Goal: Information Seeking & Learning: Find specific fact

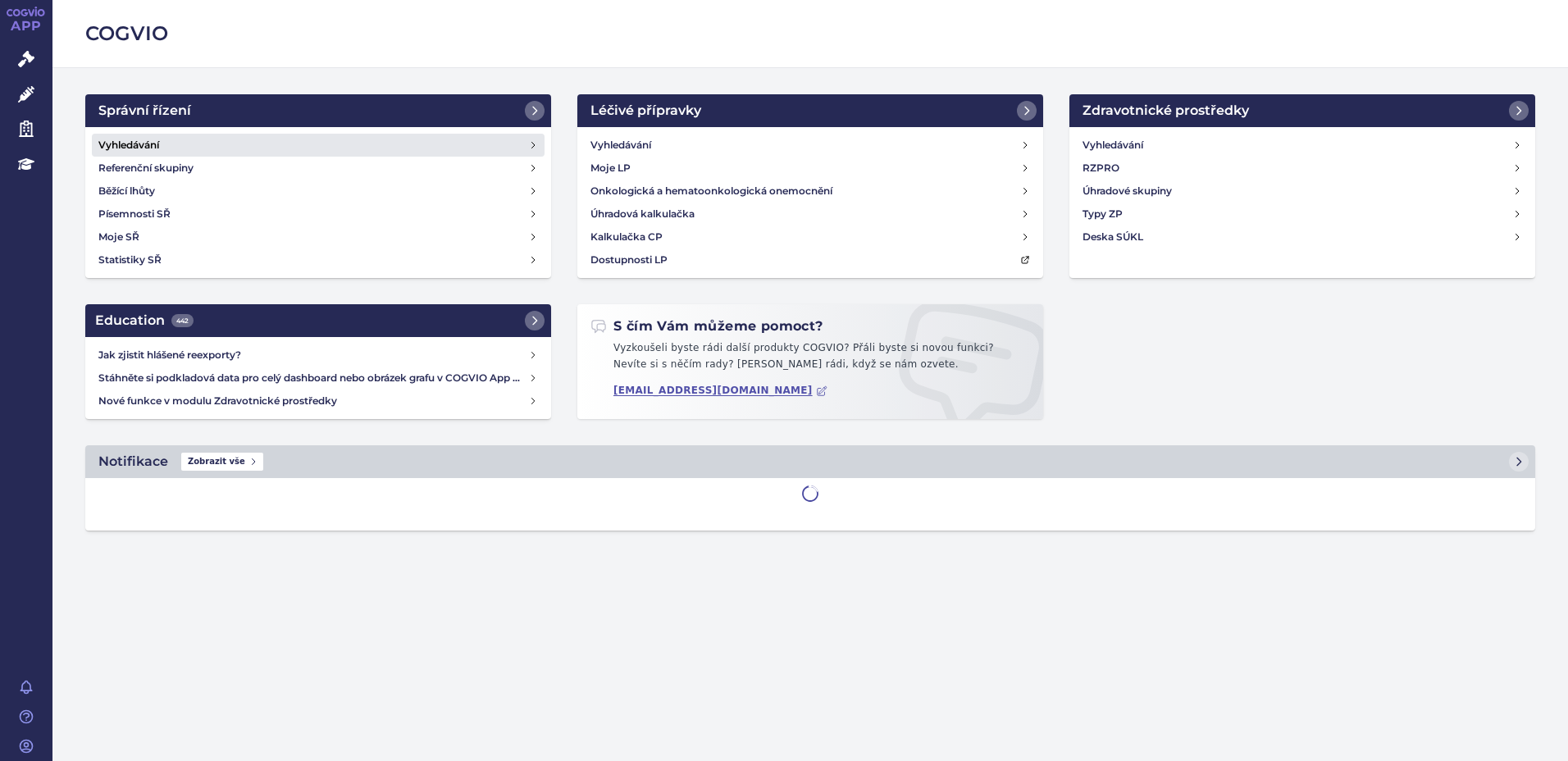
click at [176, 146] on link "Vyhledávání" at bounding box center [318, 145] width 453 height 23
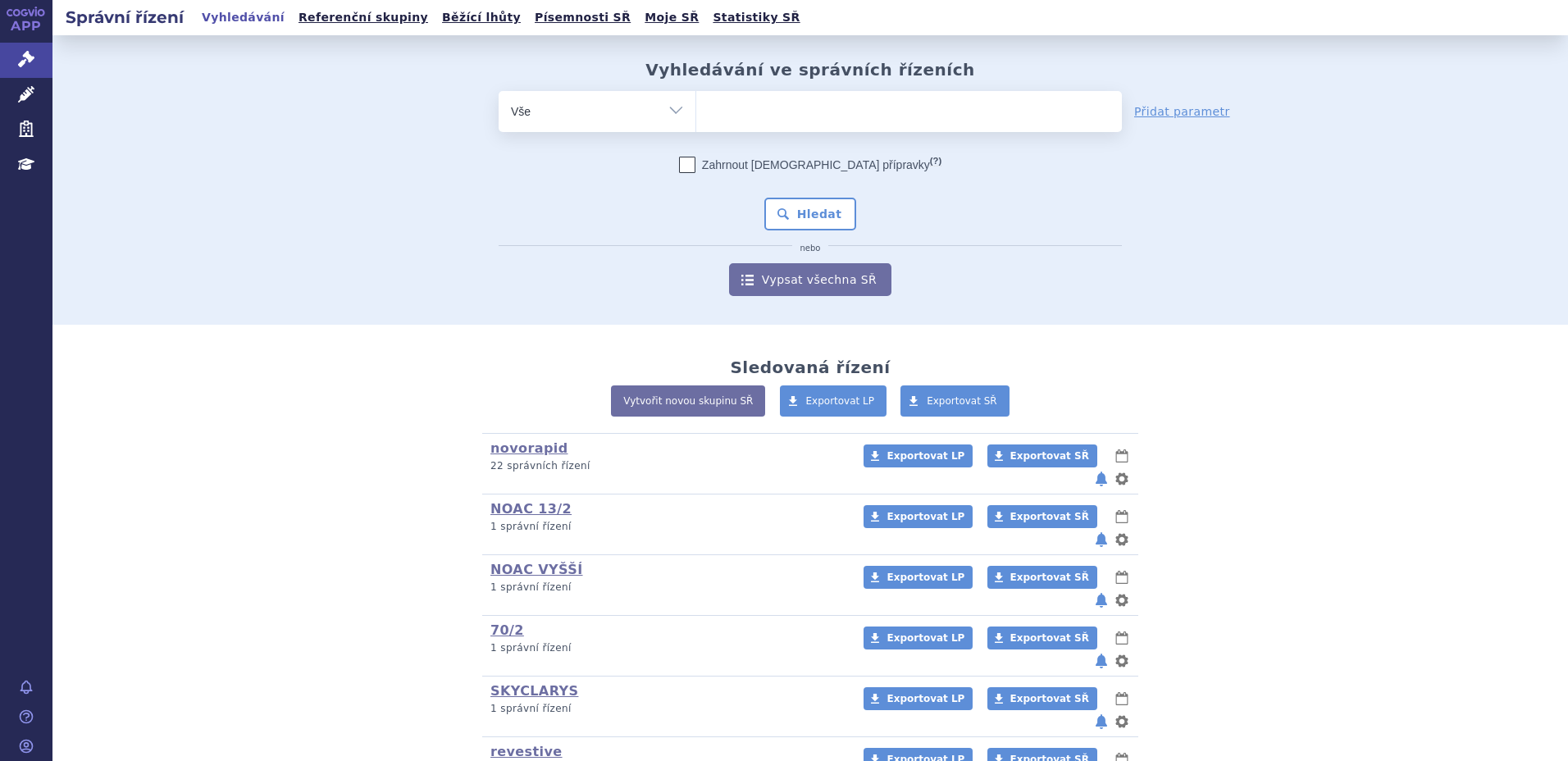
click at [936, 113] on ul at bounding box center [910, 108] width 426 height 35
click at [697, 113] on select at bounding box center [696, 111] width 1 height 41
type input "dar"
type input "darza"
type input "darzal"
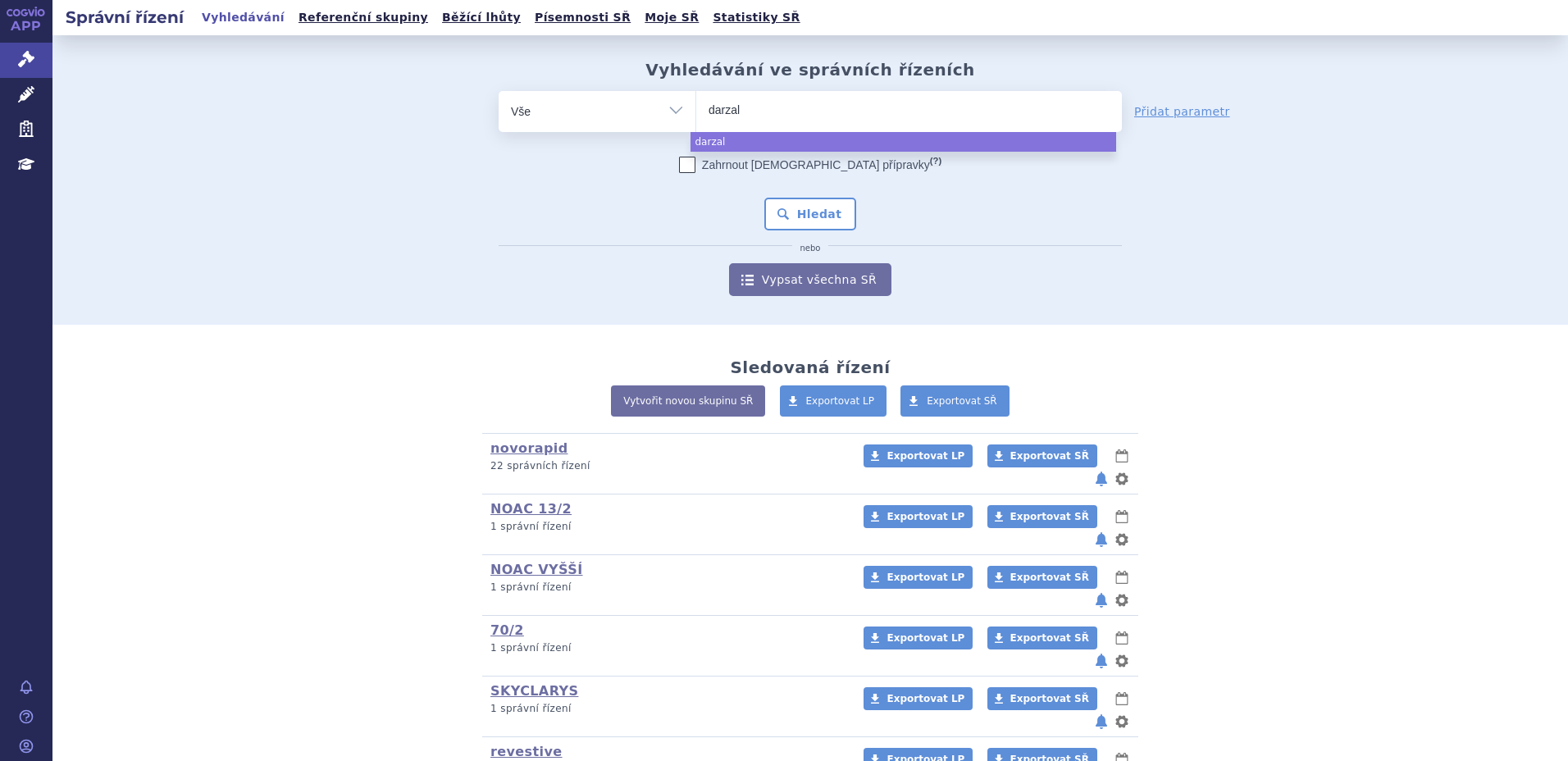
type input "darzale"
type input "darzalex"
select select "darzalex"
click at [790, 218] on button "Hledat" at bounding box center [811, 214] width 93 height 33
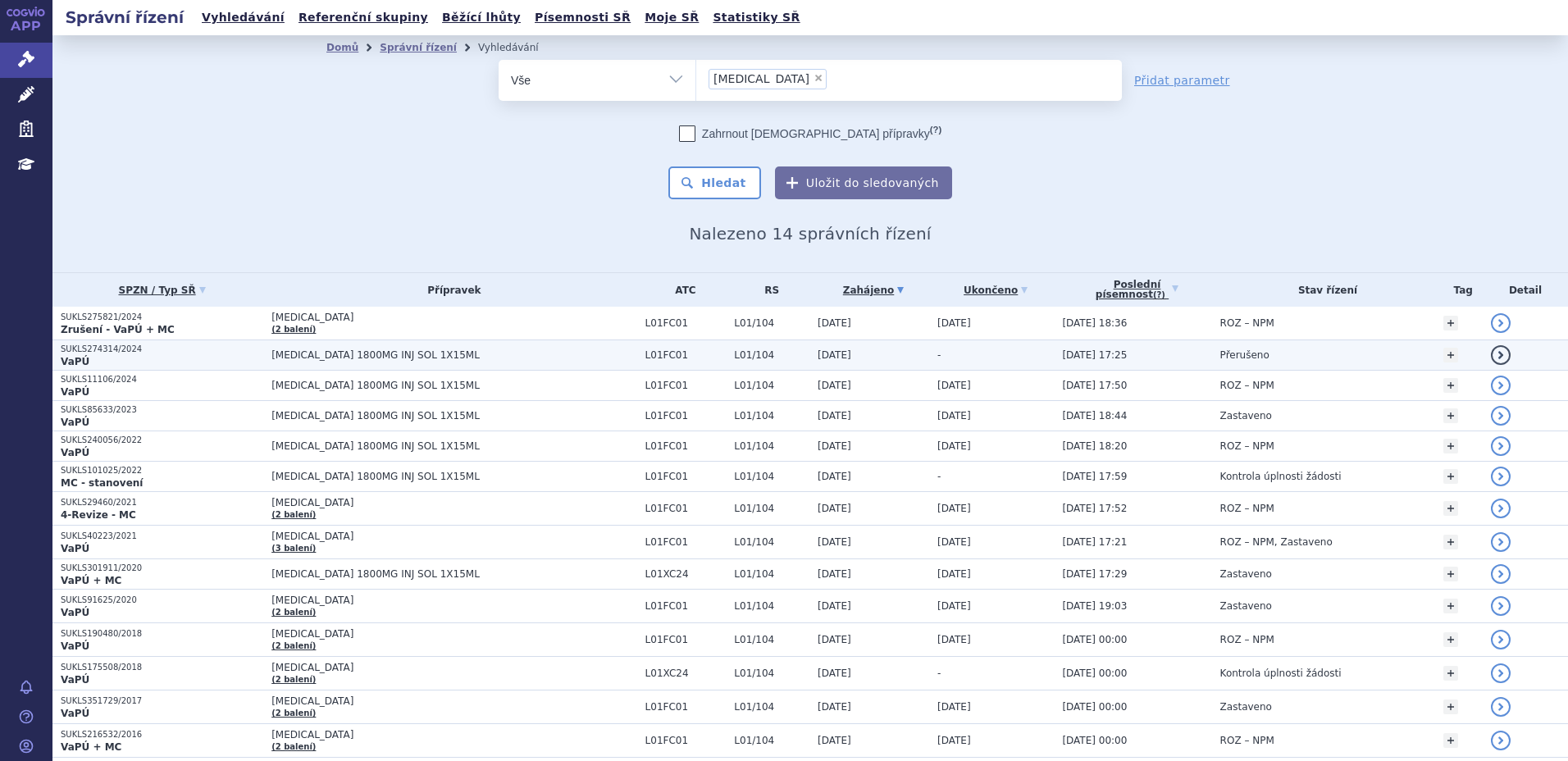
click at [266, 353] on td "DARZALEX 1800MG INJ SOL 1X15ML" at bounding box center [449, 354] width 373 height 30
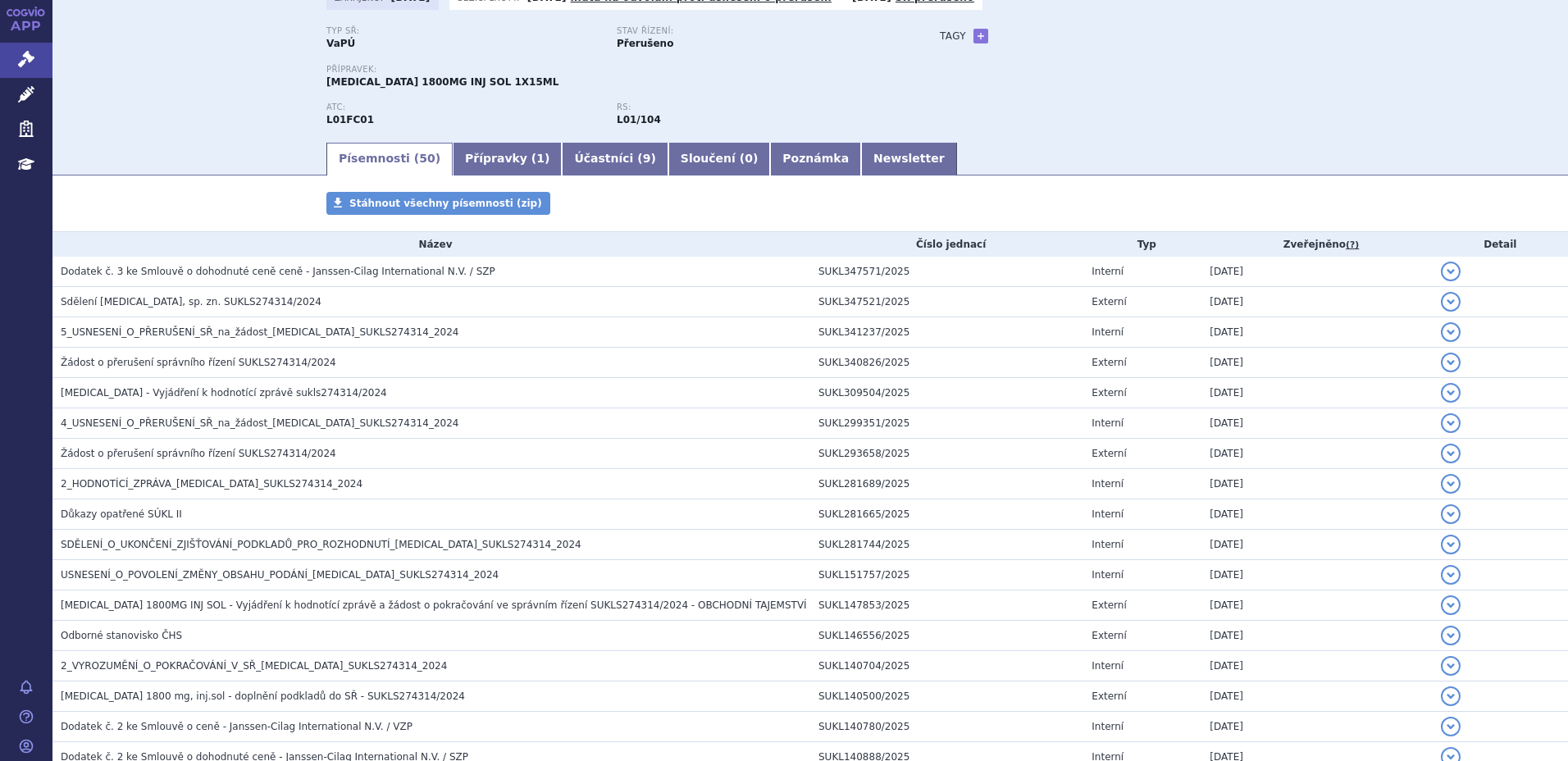
scroll to position [85, 0]
